Goal: Browse casually: Explore the website without a specific task or goal

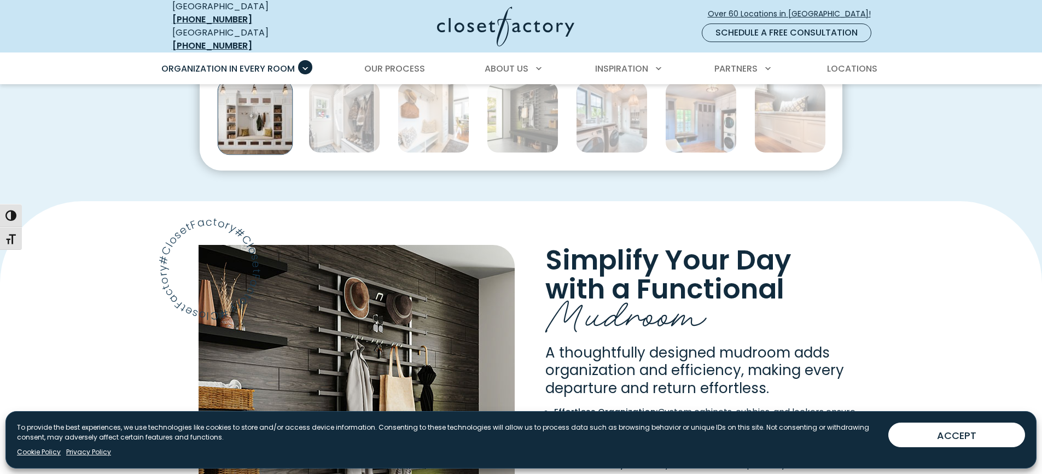
scroll to position [710, 0]
click at [264, 125] on img "Thumbnail Gallery" at bounding box center [255, 117] width 75 height 75
click at [249, 118] on img "Thumbnail Gallery" at bounding box center [255, 117] width 75 height 75
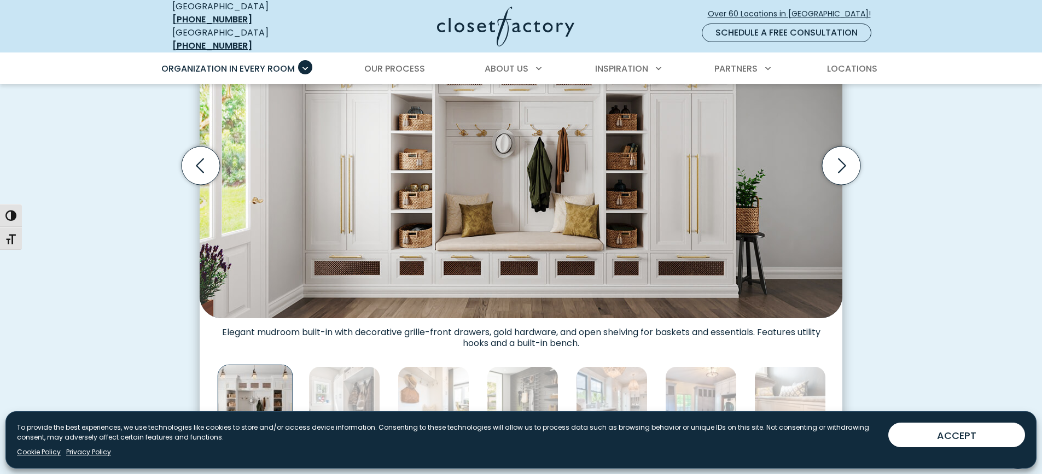
scroll to position [382, 0]
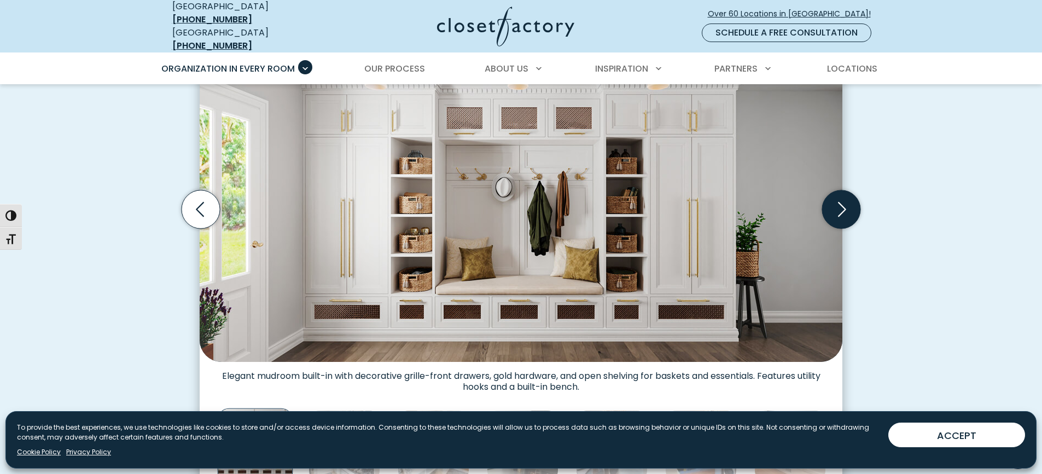
click at [844, 202] on icon "Next slide" at bounding box center [842, 209] width 8 height 15
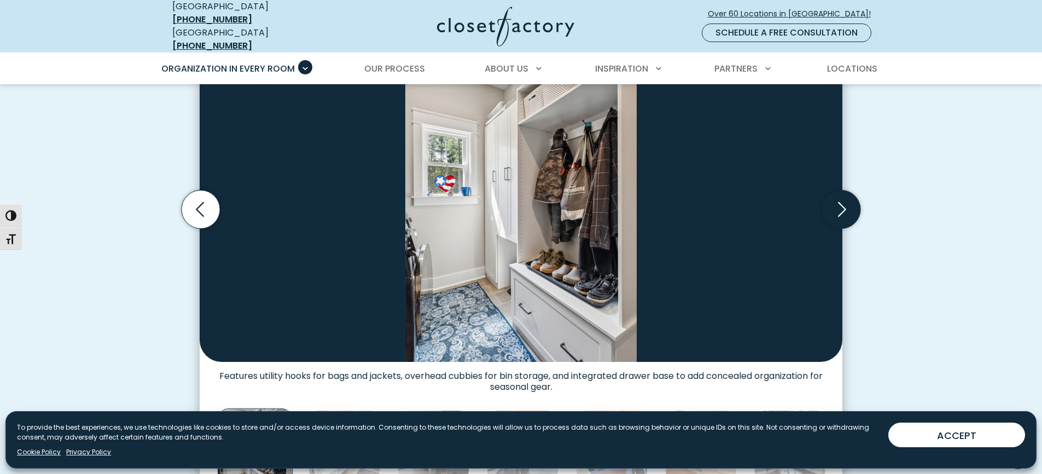
click at [839, 198] on icon "Next slide" at bounding box center [841, 209] width 38 height 38
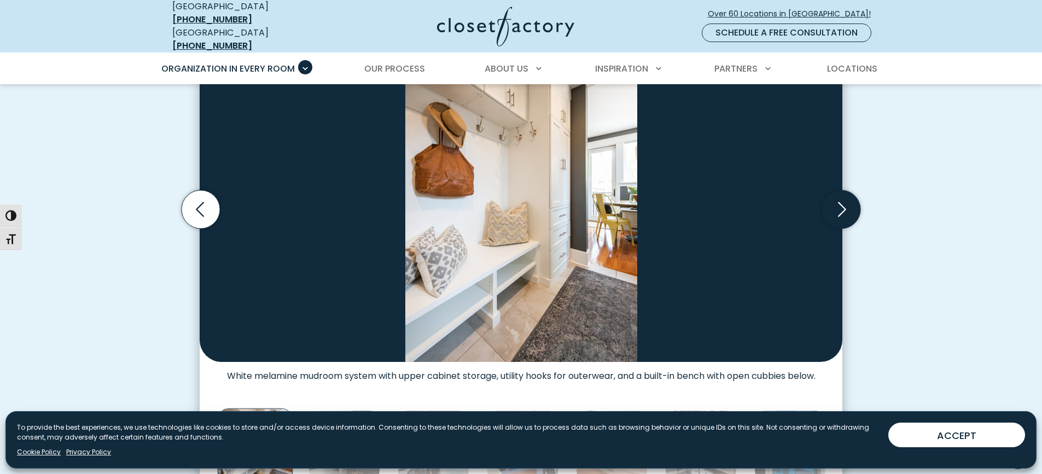
click at [839, 199] on icon "Next slide" at bounding box center [841, 209] width 38 height 38
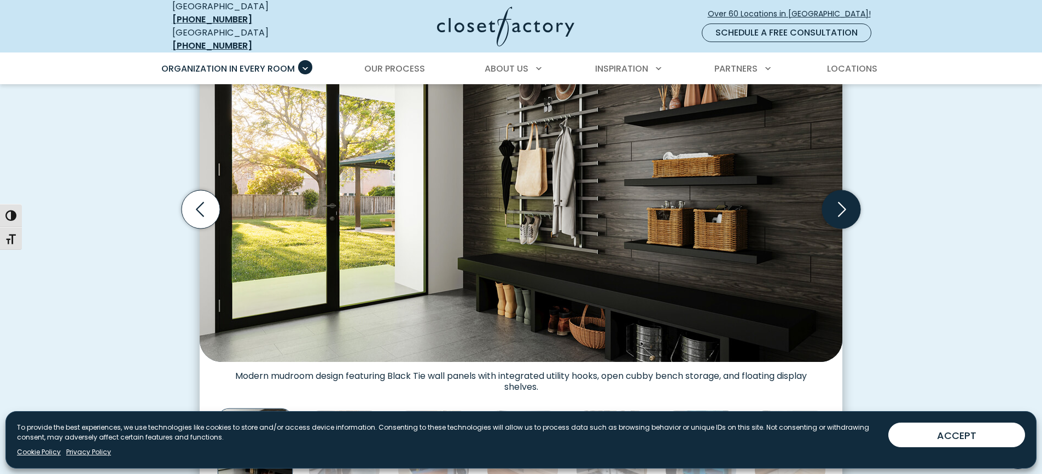
click at [839, 199] on icon "Next slide" at bounding box center [841, 209] width 38 height 38
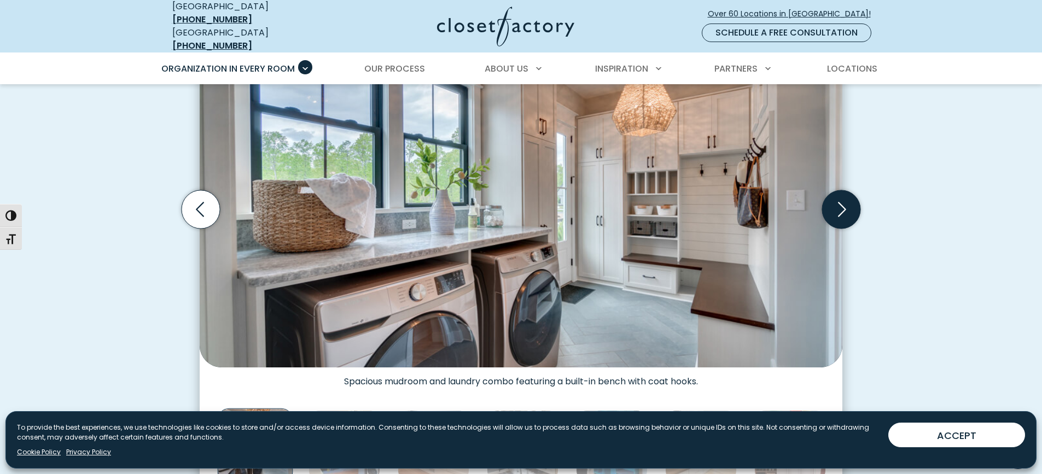
click at [834, 203] on icon "Next slide" at bounding box center [841, 209] width 38 height 38
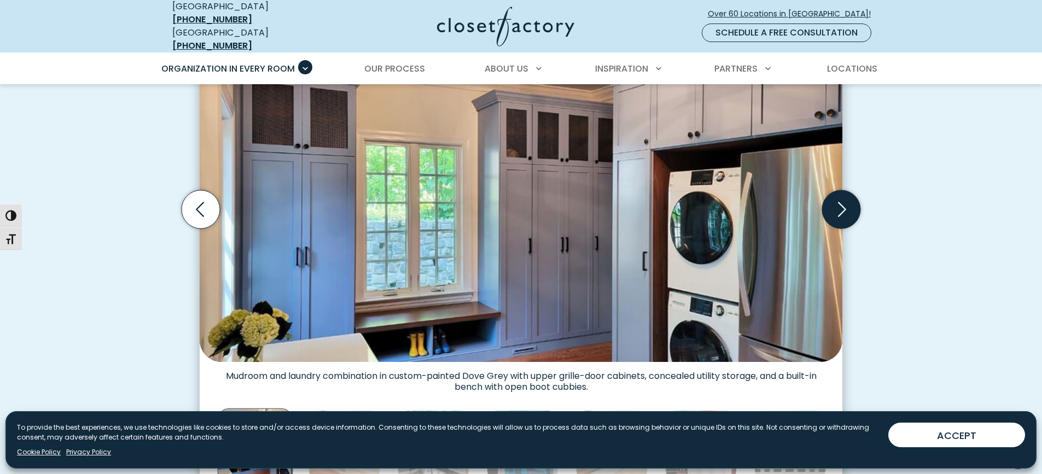
click at [830, 201] on icon "Next slide" at bounding box center [841, 209] width 38 height 38
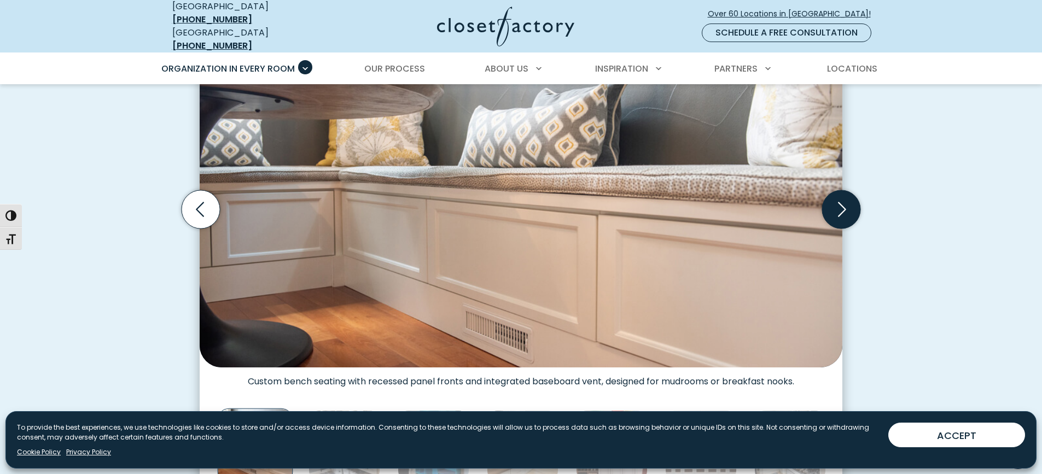
click at [830, 201] on icon "Next slide" at bounding box center [841, 209] width 38 height 38
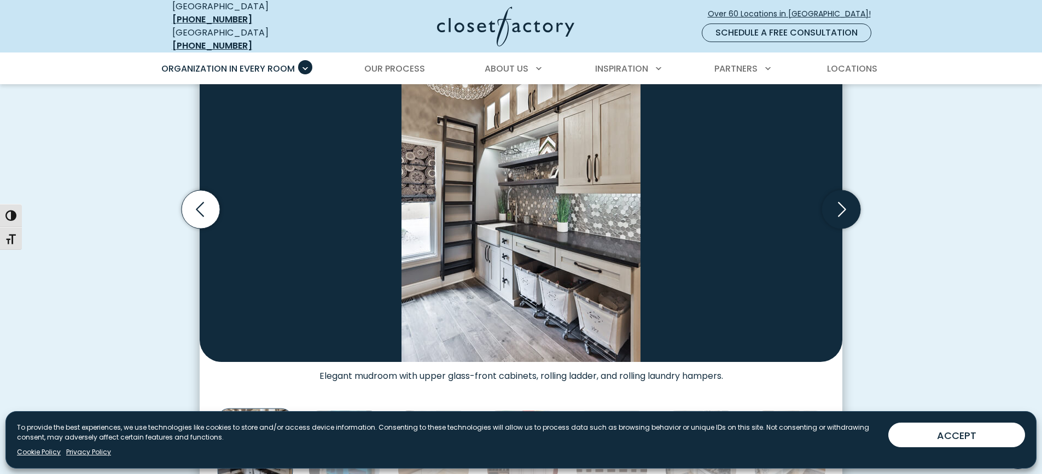
click at [830, 201] on icon "Next slide" at bounding box center [841, 209] width 38 height 38
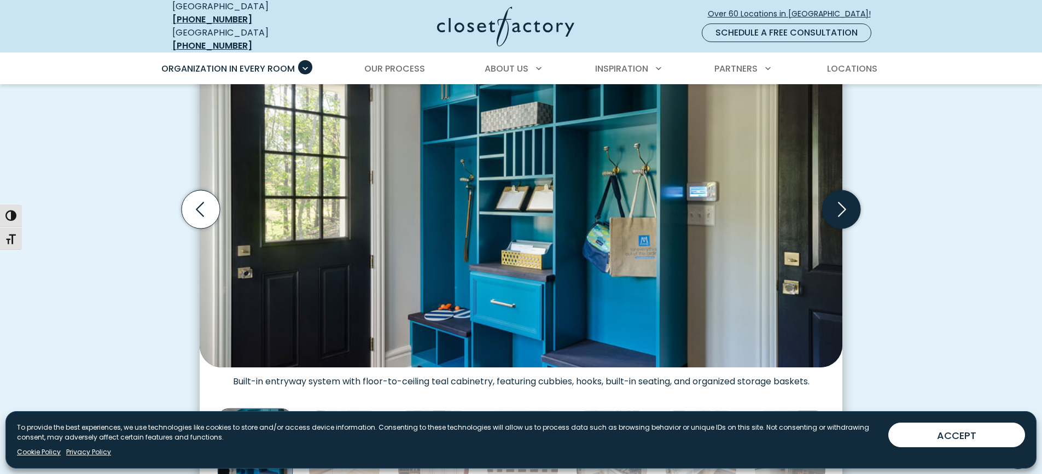
click at [828, 201] on icon "Next slide" at bounding box center [841, 209] width 38 height 38
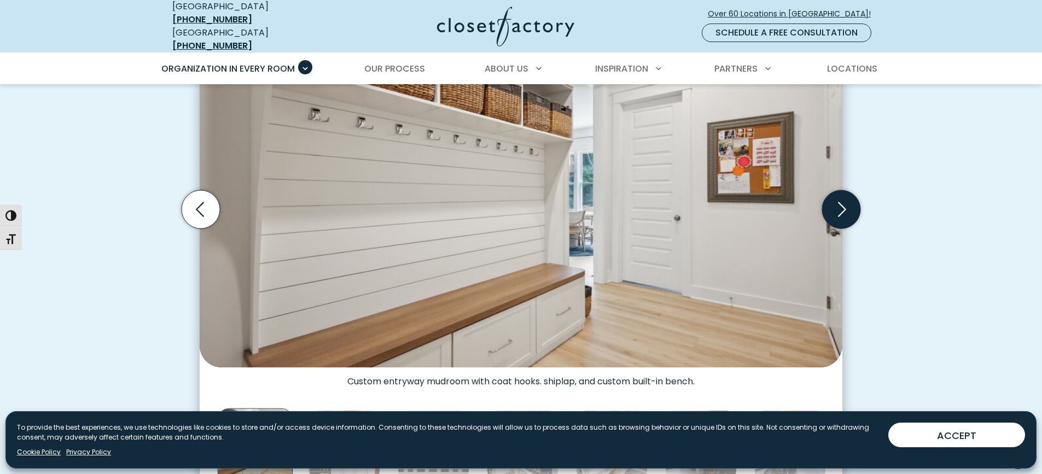
click at [828, 201] on icon "Next slide" at bounding box center [841, 209] width 38 height 38
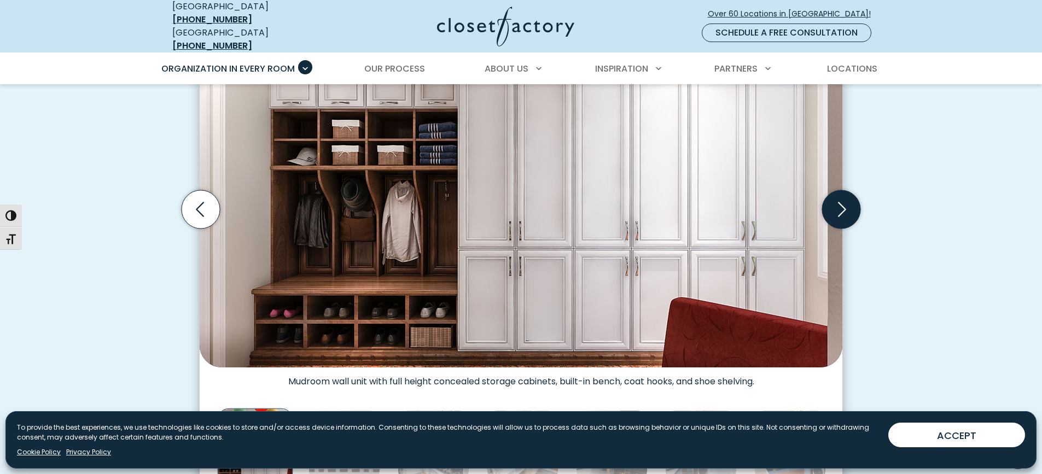
click at [827, 201] on icon "Next slide" at bounding box center [841, 209] width 38 height 38
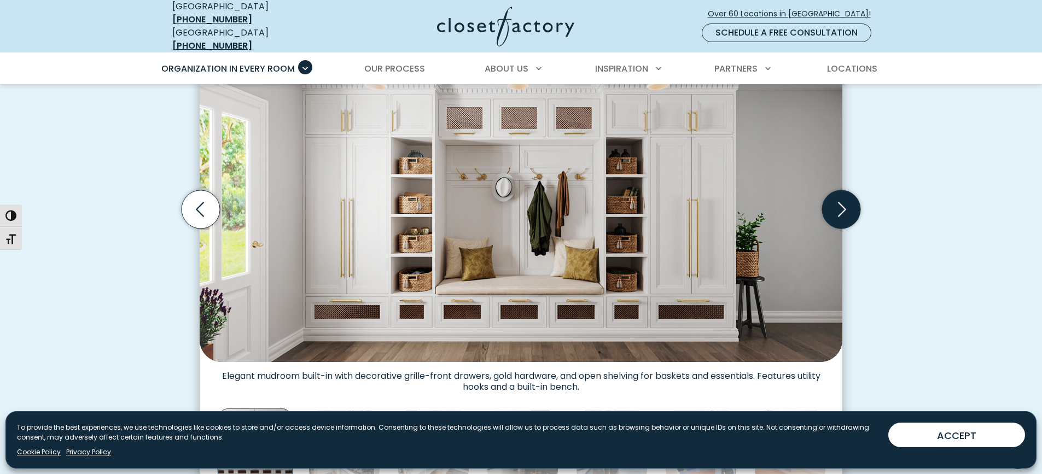
click at [827, 202] on icon "Next slide" at bounding box center [841, 209] width 38 height 38
